Goal: Information Seeking & Learning: Check status

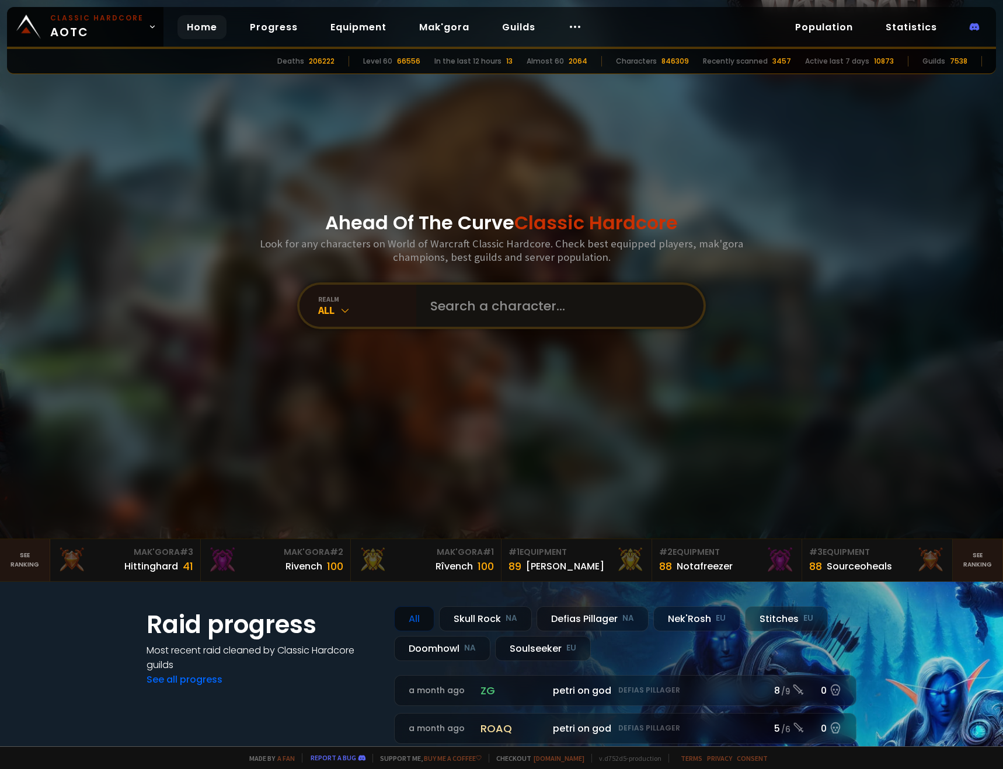
click at [432, 305] on input "text" at bounding box center [556, 306] width 266 height 42
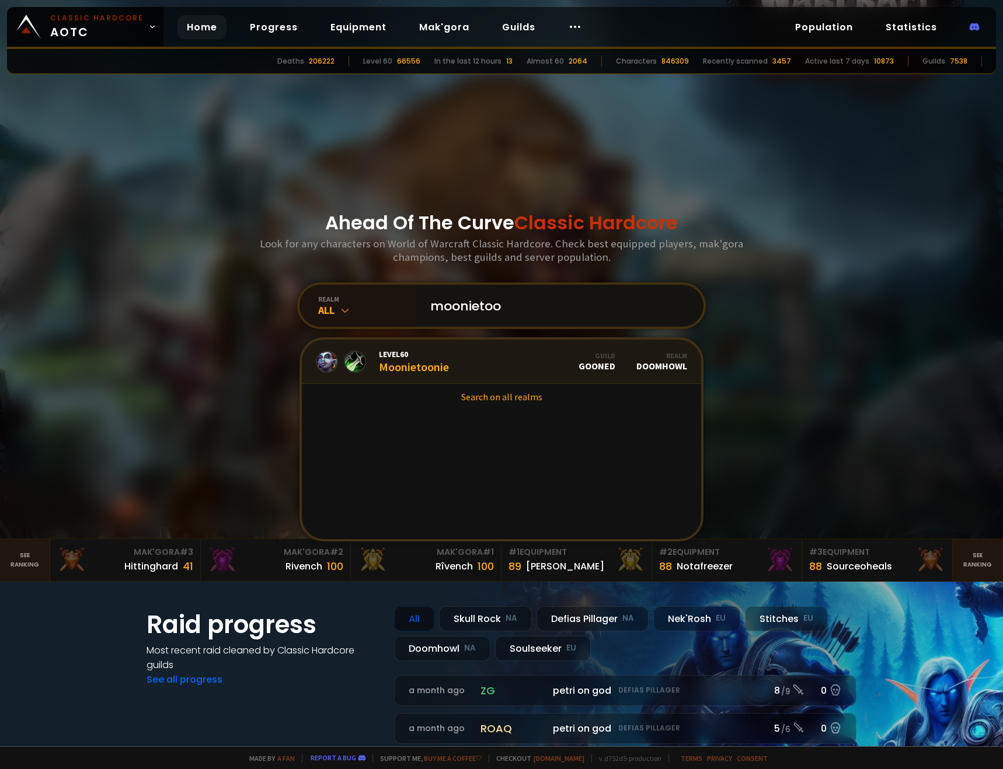
type input "moonietoo"
click at [415, 367] on div "Level 60 Moonietoonie" at bounding box center [414, 361] width 70 height 25
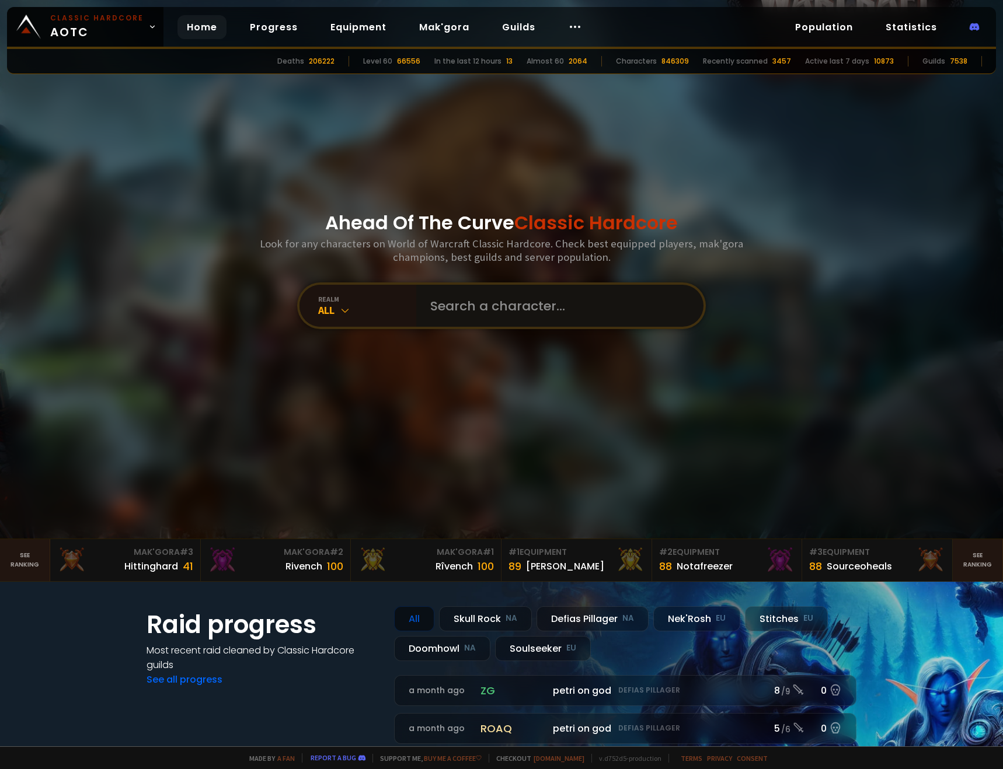
click at [487, 313] on input "text" at bounding box center [556, 306] width 266 height 42
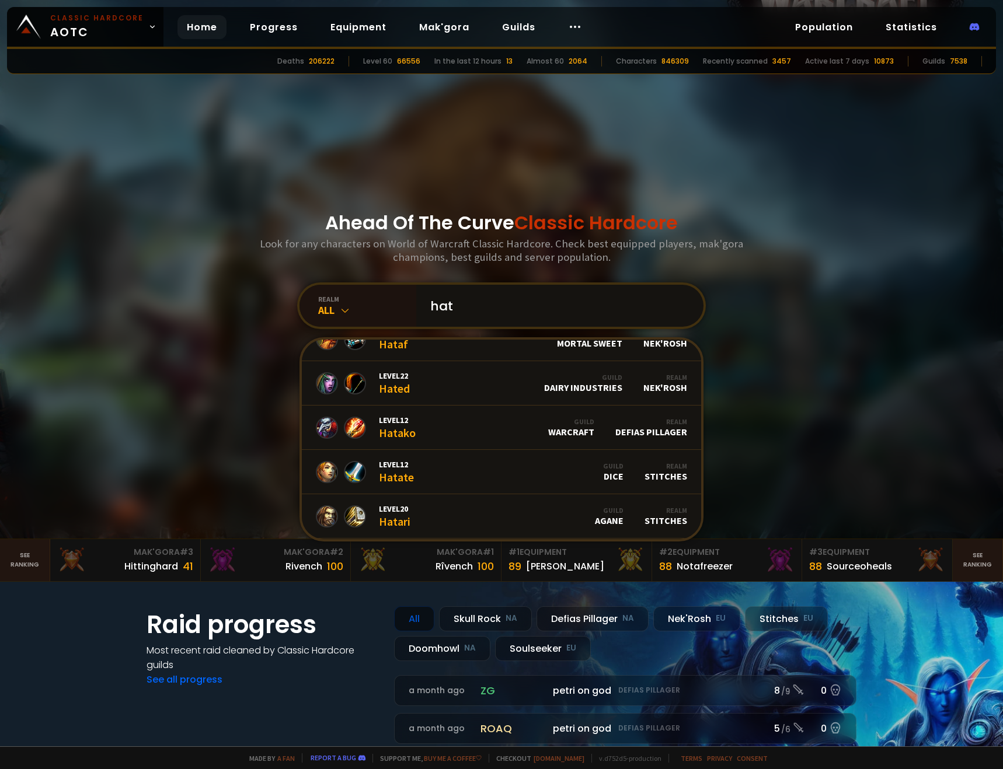
scroll to position [246, 0]
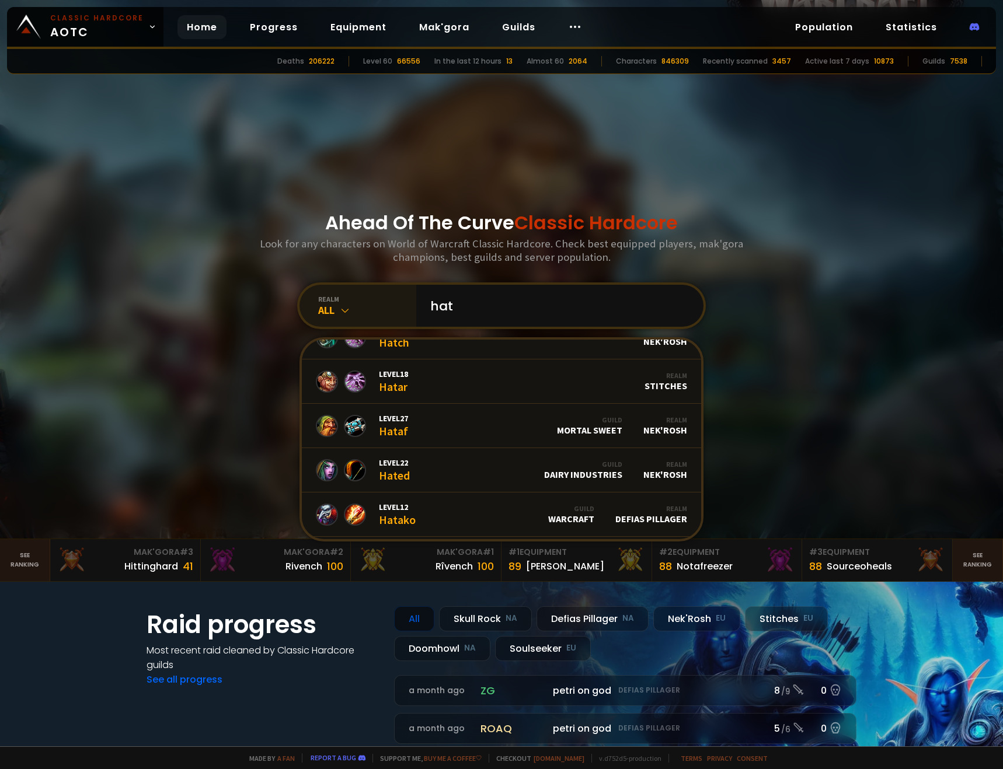
click at [335, 300] on div "realm" at bounding box center [367, 299] width 98 height 9
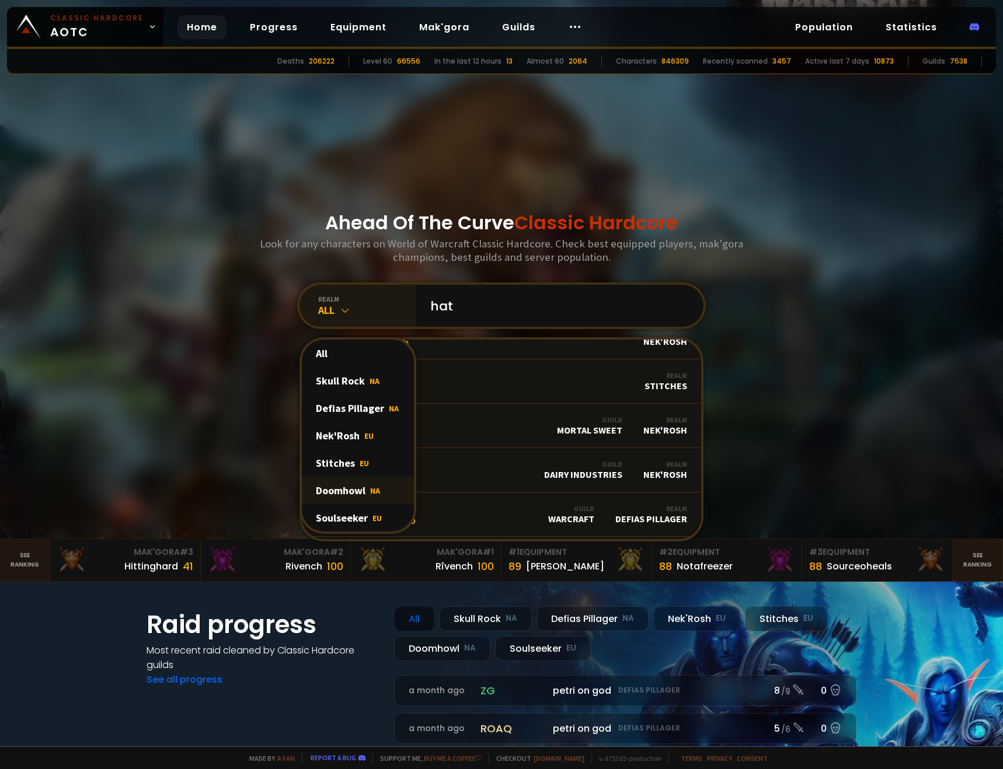
click at [351, 489] on div "Doomhowl NA" at bounding box center [358, 490] width 112 height 27
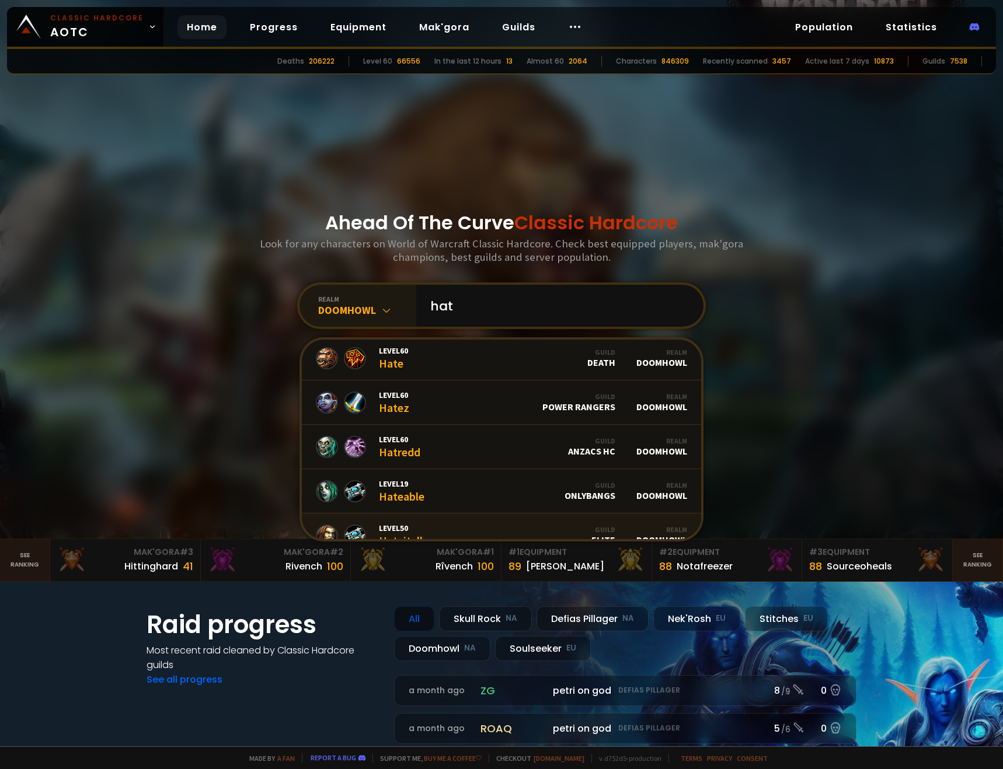
scroll to position [0, 0]
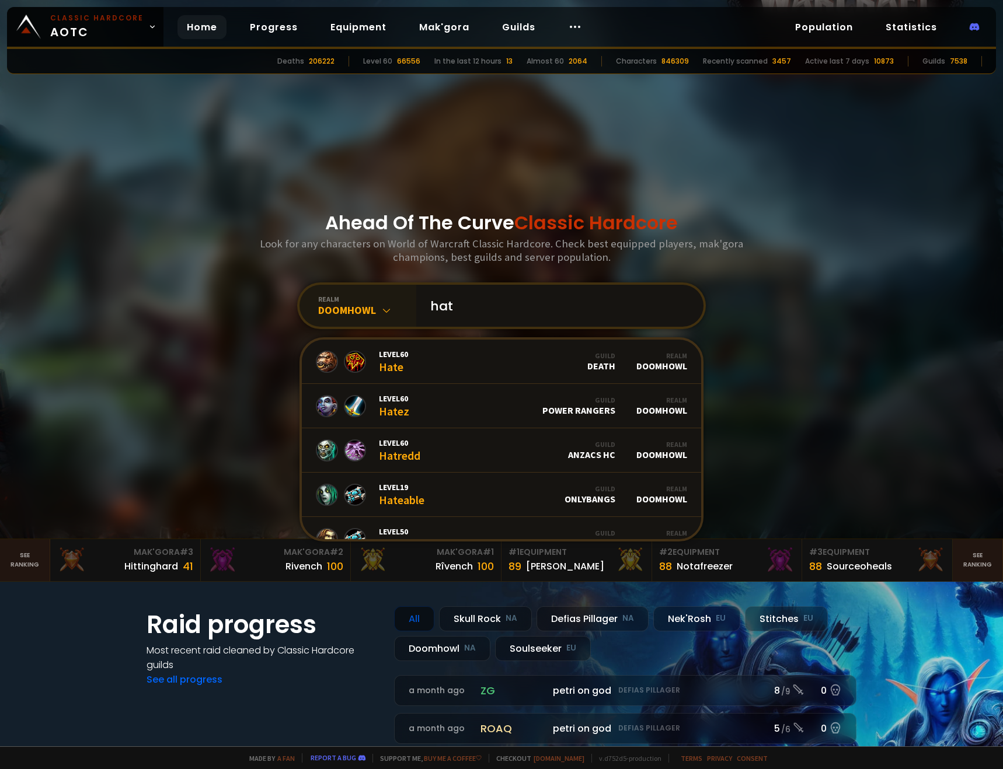
click at [473, 312] on input "hat" at bounding box center [556, 306] width 266 height 42
drag, startPoint x: 479, startPoint y: 300, endPoint x: 420, endPoint y: 308, distance: 59.0
click at [423, 308] on input "hat" at bounding box center [556, 306] width 266 height 42
type input "tazlitusk"
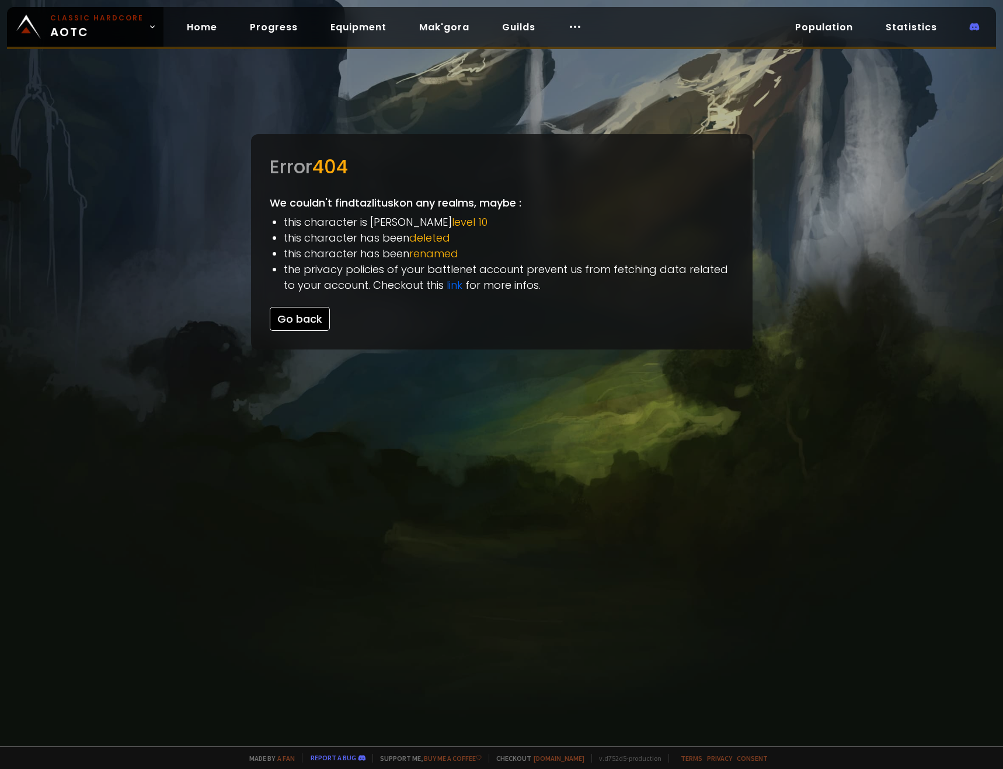
click at [300, 322] on button "Go back" at bounding box center [300, 319] width 60 height 24
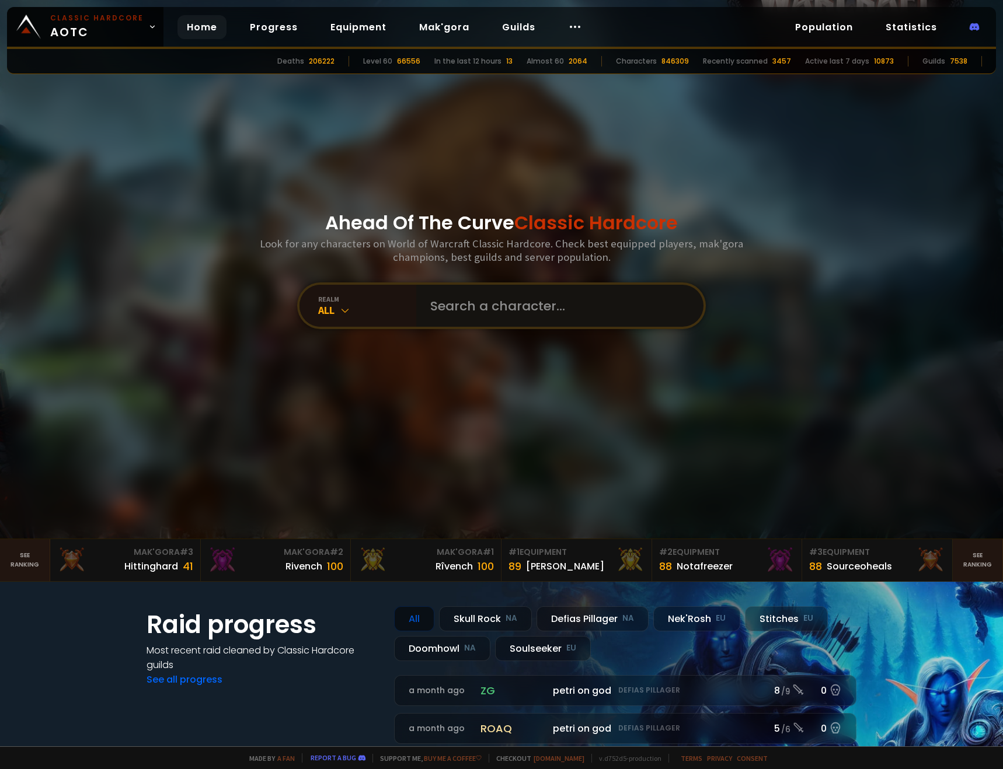
click at [516, 318] on input "text" at bounding box center [556, 306] width 266 height 42
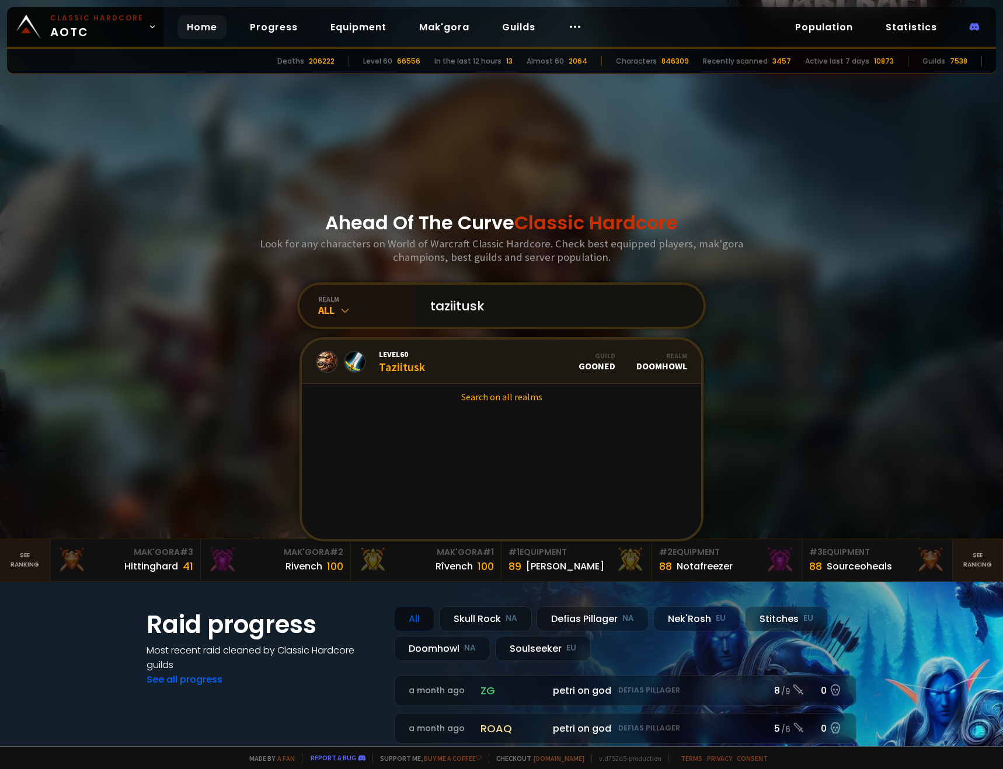
type input "taziitusk"
click at [579, 363] on div "Guild GOONED" at bounding box center [597, 361] width 37 height 20
